Goal: Check status: Check status

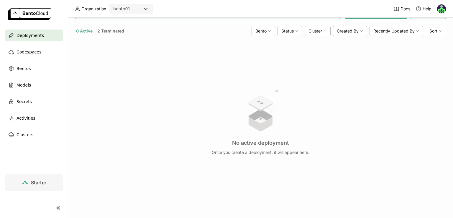
scroll to position [70, 0]
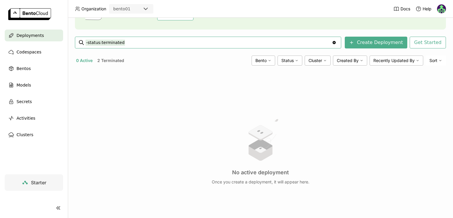
click at [111, 59] on button "2 Terminated" at bounding box center [110, 61] width 29 height 8
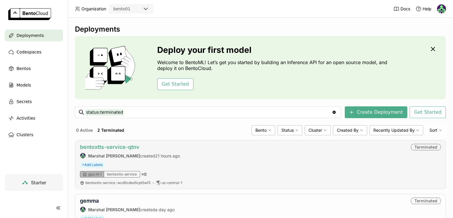
click at [129, 143] on div "bentoxtts-service-qtnv Marshal AM created 21 hours ago Terminated + Add Labels …" at bounding box center [260, 164] width 371 height 49
click at [117, 148] on link "bentoxtts-service-qtnv" at bounding box center [110, 147] width 60 height 6
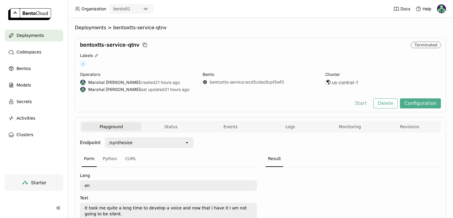
click at [363, 104] on button "Start" at bounding box center [361, 103] width 20 height 10
